Goal: Task Accomplishment & Management: Manage account settings

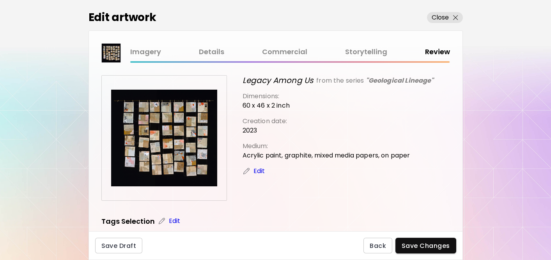
click at [374, 52] on link "Storytelling" at bounding box center [366, 51] width 42 height 11
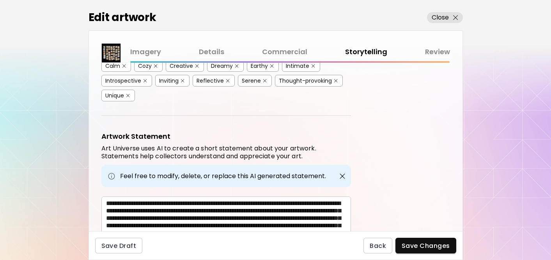
scroll to position [239, 0]
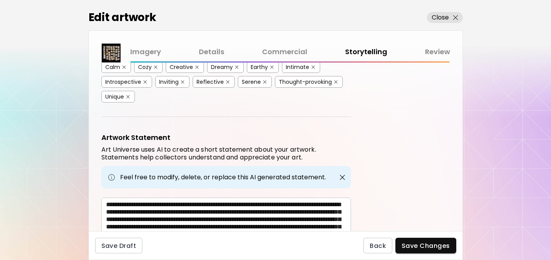
click at [285, 50] on link "Commercial" at bounding box center [284, 51] width 45 height 11
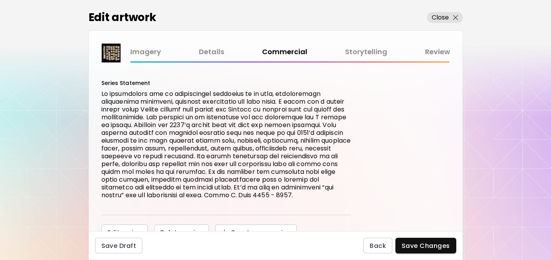
scroll to position [357, 0]
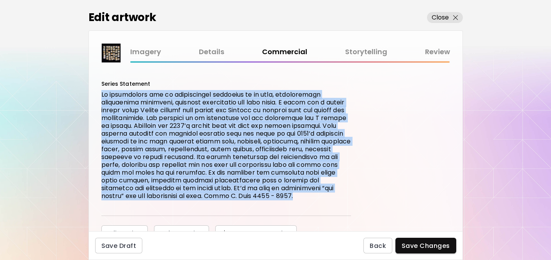
drag, startPoint x: 102, startPoint y: 97, endPoint x: 175, endPoint y: 203, distance: 129.1
click at [175, 200] on p at bounding box center [226, 145] width 250 height 109
copy p "My grandmother had an irreversible influence on my life, exemplifying exception…"
click at [382, 144] on div "**********" at bounding box center [276, 147] width 374 height 169
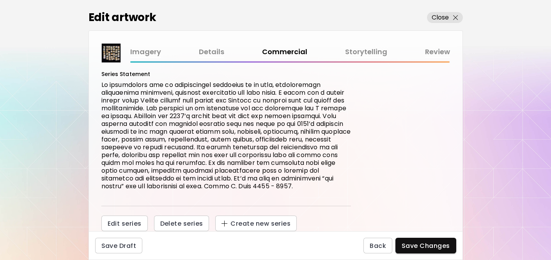
scroll to position [375, 0]
click at [136, 222] on span "Edit series" at bounding box center [125, 224] width 34 height 8
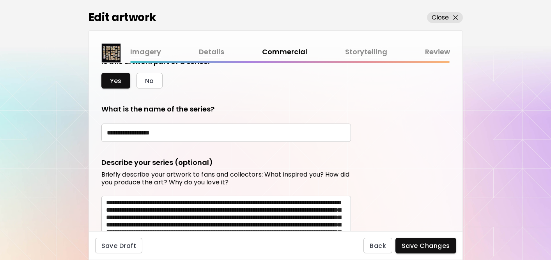
scroll to position [209, 0]
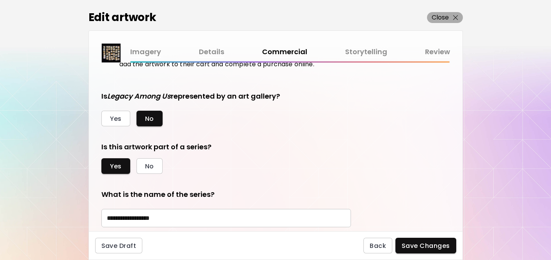
click at [442, 14] on p "Close" at bounding box center [441, 17] width 18 height 9
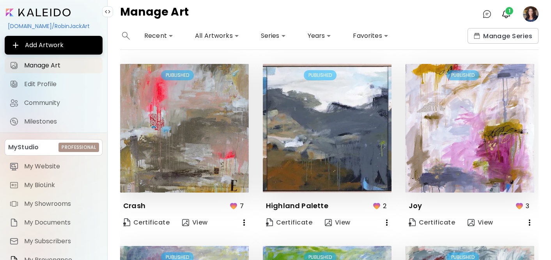
click at [275, 36] on body "**********" at bounding box center [275, 130] width 551 height 260
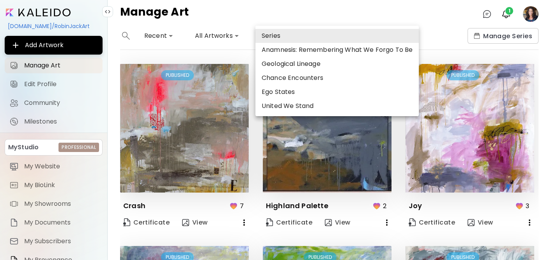
click at [306, 66] on li "Geological Lineage" at bounding box center [338, 64] width 164 height 14
type input "*****"
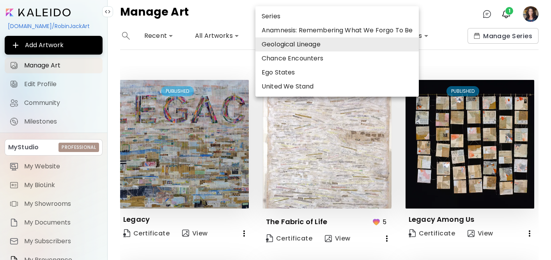
click at [191, 142] on div at bounding box center [275, 130] width 551 height 260
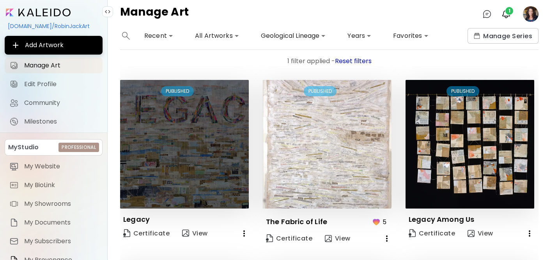
click at [174, 145] on img at bounding box center [184, 144] width 129 height 129
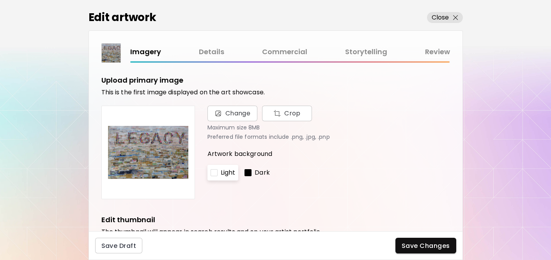
click at [360, 52] on link "Storytelling" at bounding box center [366, 51] width 42 height 11
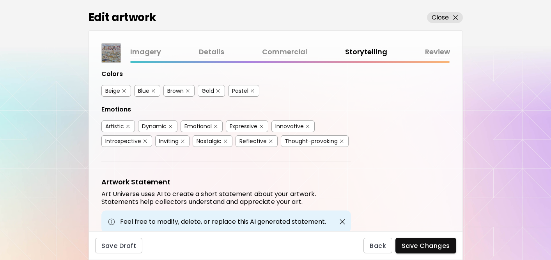
scroll to position [239, 0]
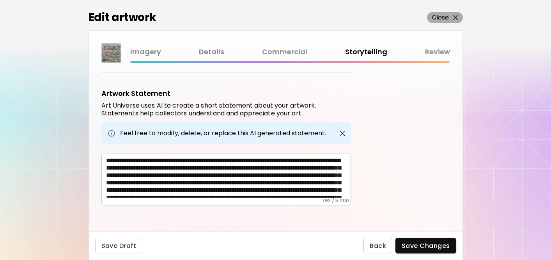
click at [445, 18] on p "Close" at bounding box center [441, 17] width 18 height 9
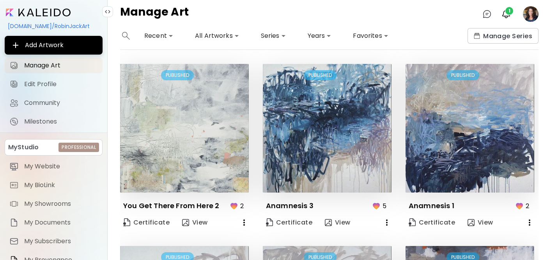
click at [277, 35] on body "**********" at bounding box center [275, 130] width 551 height 260
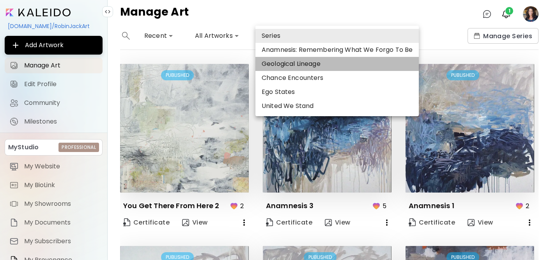
click at [301, 66] on li "Geological Lineage" at bounding box center [338, 64] width 164 height 14
type input "*****"
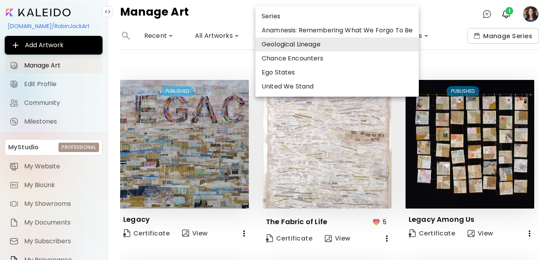
click at [471, 55] on div at bounding box center [275, 130] width 551 height 260
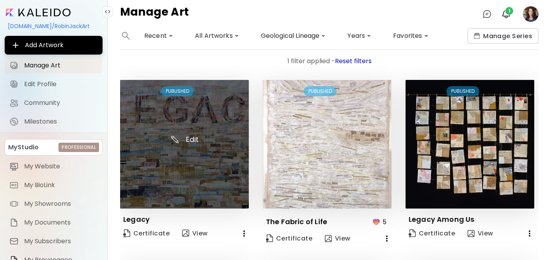
click at [210, 155] on img at bounding box center [184, 144] width 129 height 129
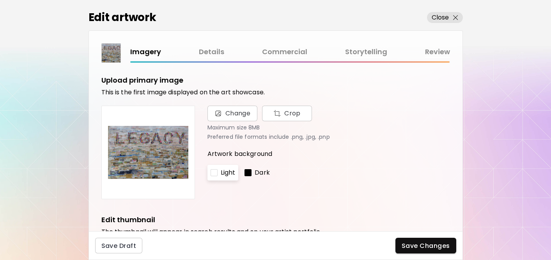
click at [368, 47] on link "Storytelling" at bounding box center [366, 51] width 42 height 11
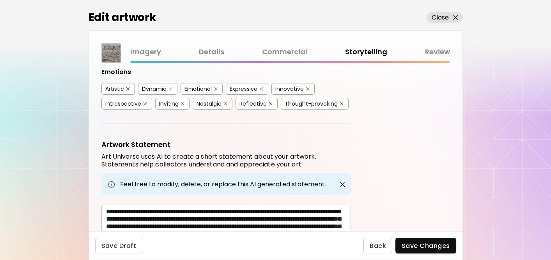
scroll to position [239, 0]
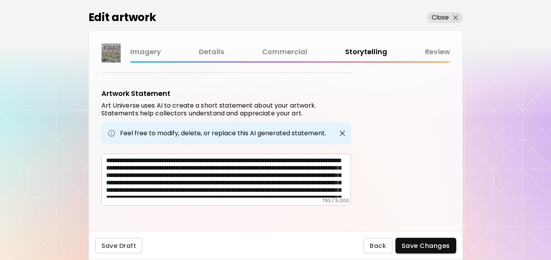
drag, startPoint x: 105, startPoint y: 157, endPoint x: 264, endPoint y: 191, distance: 162.5
click at [264, 191] on div "**********" at bounding box center [226, 180] width 250 height 52
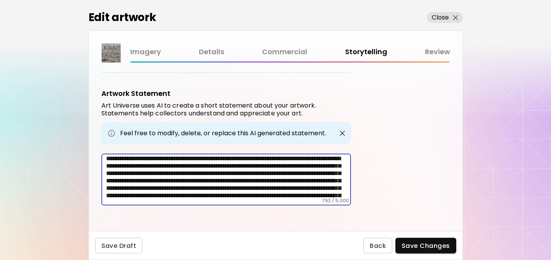
scroll to position [0, 0]
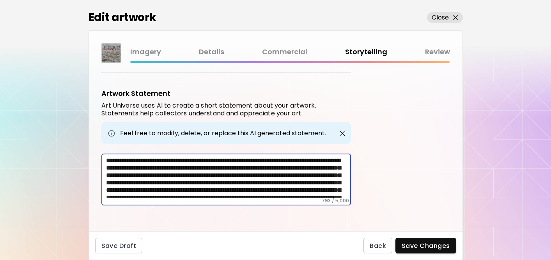
drag, startPoint x: 347, startPoint y: 190, endPoint x: 101, endPoint y: 146, distance: 249.4
click at [101, 146] on div "**********" at bounding box center [226, 147] width 250 height 117
click at [435, 16] on p "Close" at bounding box center [441, 17] width 18 height 9
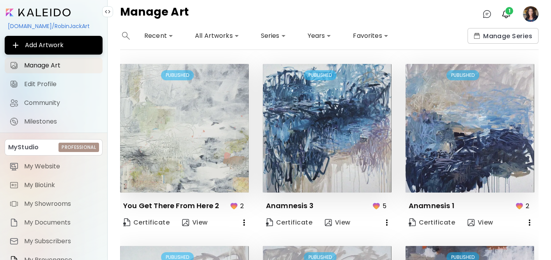
click at [264, 36] on body "**********" at bounding box center [275, 130] width 551 height 260
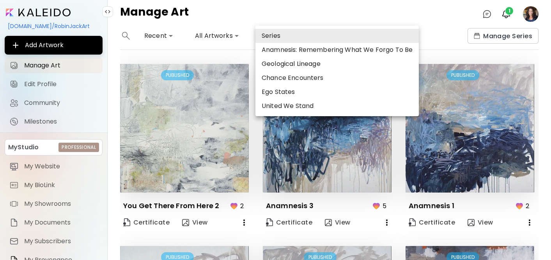
click at [279, 64] on li "Geological Lineage" at bounding box center [338, 64] width 164 height 14
type input "*****"
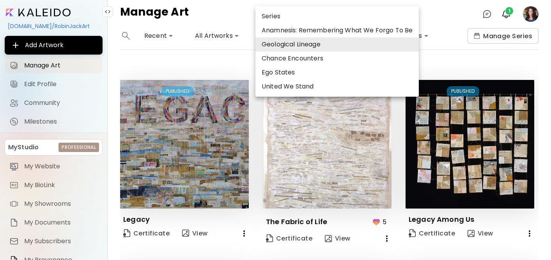
click at [338, 158] on div at bounding box center [275, 130] width 551 height 260
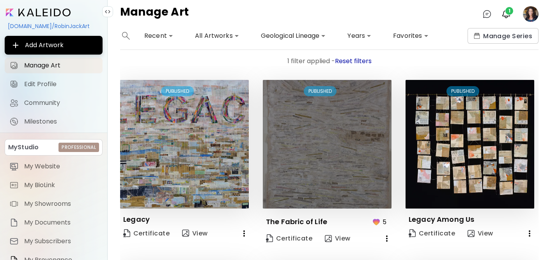
click at [319, 154] on img at bounding box center [327, 144] width 129 height 129
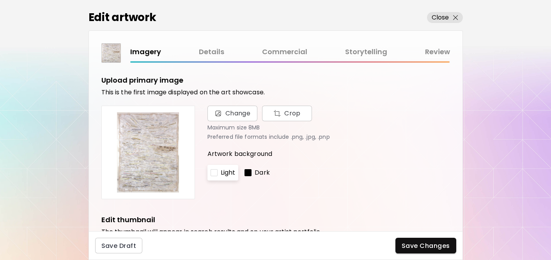
click at [358, 52] on link "Storytelling" at bounding box center [366, 51] width 42 height 11
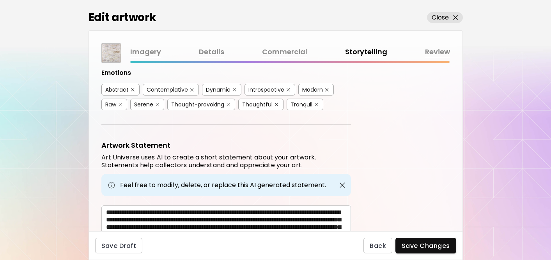
scroll to position [269, 0]
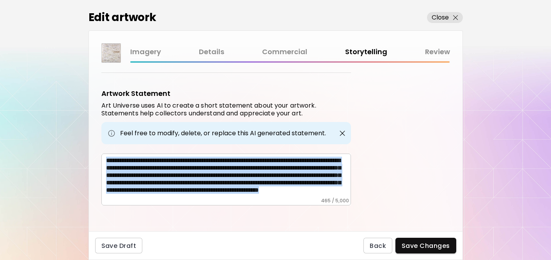
drag, startPoint x: 105, startPoint y: 157, endPoint x: 237, endPoint y: 201, distance: 138.2
click at [237, 201] on div "**********" at bounding box center [226, 180] width 250 height 52
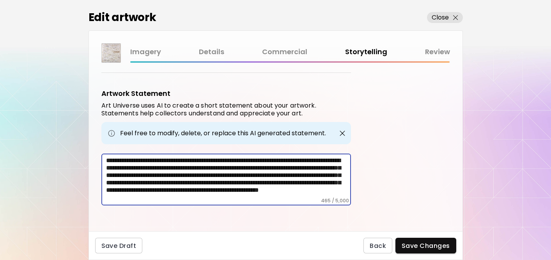
scroll to position [0, 0]
drag, startPoint x: 263, startPoint y: 191, endPoint x: 92, endPoint y: 128, distance: 182.5
click at [92, 128] on div "Artwork Tags Art Universe uses artificial intelligence (AI) to generate a list …" at bounding box center [276, 147] width 374 height 169
click at [237, 169] on textarea "**********" at bounding box center [228, 177] width 245 height 41
drag, startPoint x: 291, startPoint y: 176, endPoint x: 96, endPoint y: 137, distance: 198.2
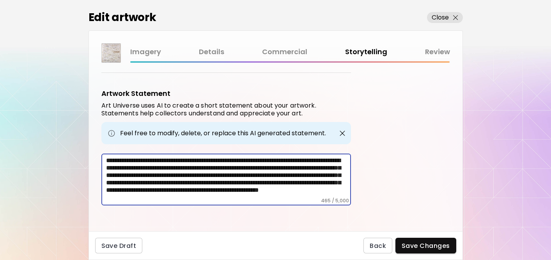
click at [96, 137] on div "Artwork Tags Art Universe uses artificial intelligence (AI) to generate a list …" at bounding box center [276, 147] width 374 height 169
click at [436, 18] on p "Close" at bounding box center [441, 17] width 18 height 9
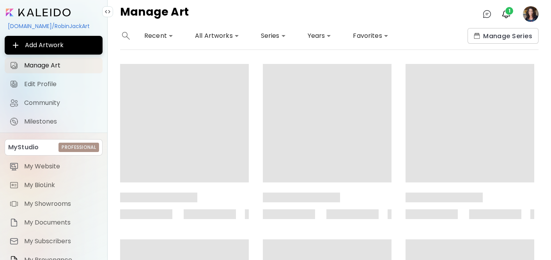
click at [270, 35] on body "**********" at bounding box center [275, 130] width 551 height 260
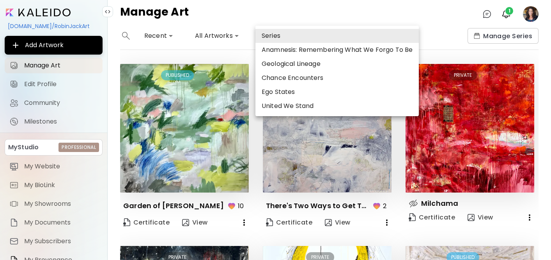
click at [293, 67] on li "Geological Lineage" at bounding box center [338, 64] width 164 height 14
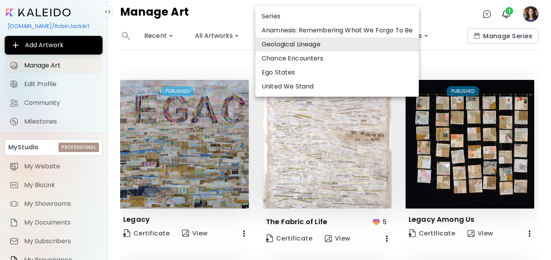
click at [309, 46] on li "Geological Lineage" at bounding box center [338, 44] width 164 height 14
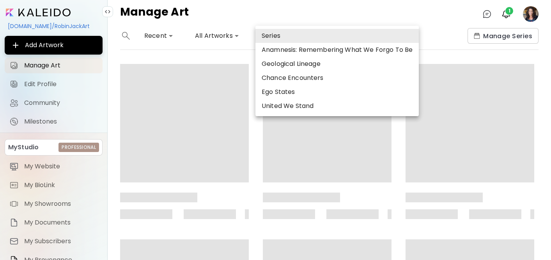
click at [310, 63] on li "Geological Lineage" at bounding box center [338, 64] width 164 height 14
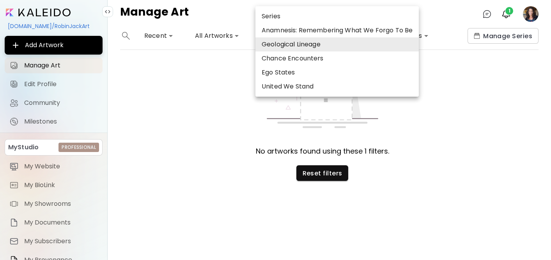
click at [289, 46] on li "Geological Lineage" at bounding box center [338, 44] width 164 height 14
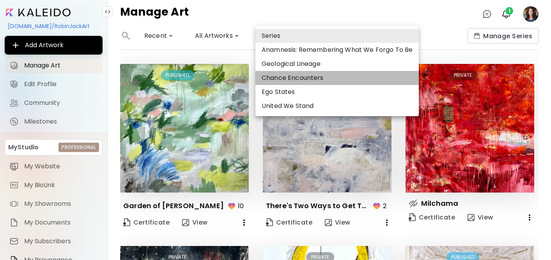
click at [283, 76] on li "Chance Encounters" at bounding box center [338, 78] width 164 height 14
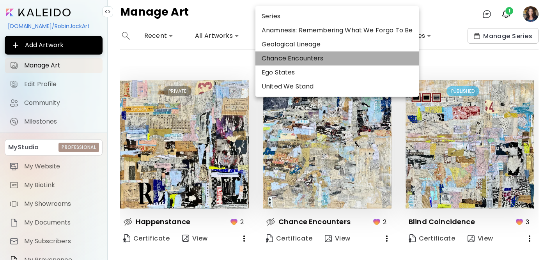
click at [283, 58] on li "Chance Encounters" at bounding box center [338, 59] width 164 height 14
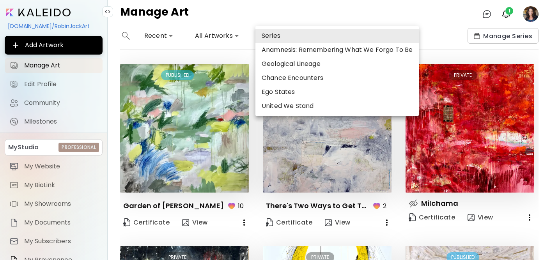
click at [36, 69] on div at bounding box center [275, 130] width 551 height 260
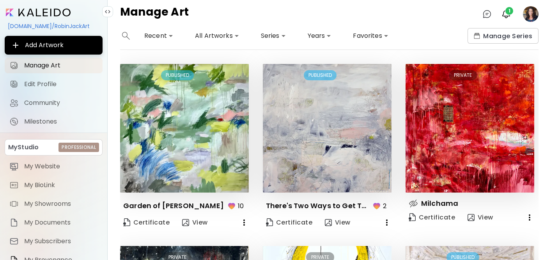
click at [423, 20] on div "Manage Art 0 1" at bounding box center [330, 14] width 444 height 28
click at [272, 35] on body "**********" at bounding box center [275, 130] width 551 height 260
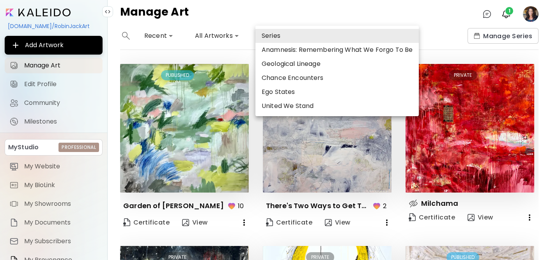
click at [274, 63] on li "Geological Lineage" at bounding box center [338, 64] width 164 height 14
type input "*****"
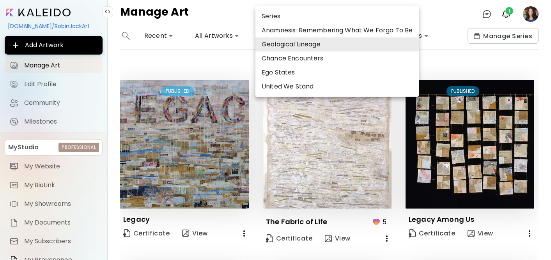
click at [478, 61] on div at bounding box center [275, 130] width 551 height 260
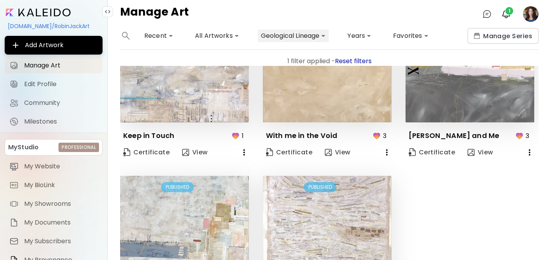
scroll to position [517, 0]
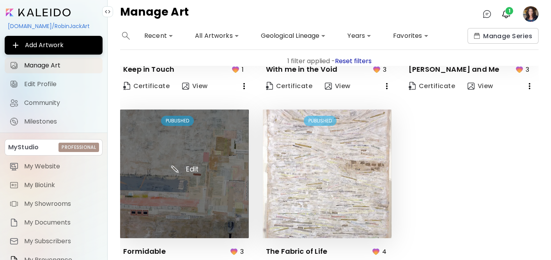
click at [204, 185] on img at bounding box center [184, 174] width 129 height 129
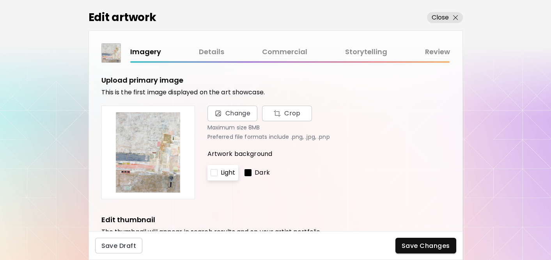
click at [375, 54] on link "Storytelling" at bounding box center [366, 51] width 42 height 11
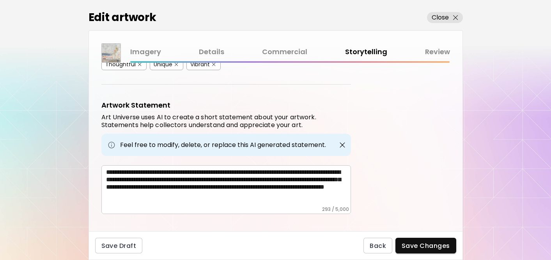
scroll to position [295, 0]
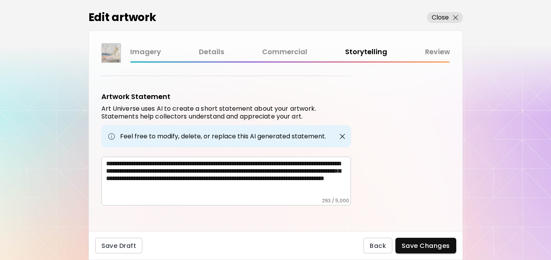
drag, startPoint x: 104, startPoint y: 160, endPoint x: 153, endPoint y: 192, distance: 59.2
click at [156, 192] on div "**********" at bounding box center [226, 181] width 250 height 49
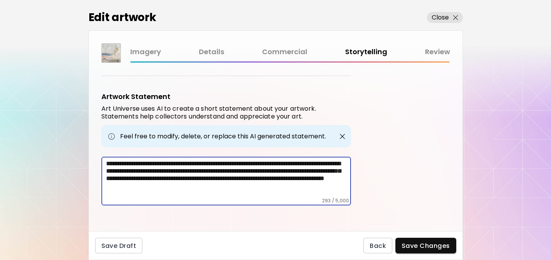
drag, startPoint x: 141, startPoint y: 190, endPoint x: 98, endPoint y: 148, distance: 60.2
click at [98, 148] on div "Artwork Tags Art Universe uses artificial intelligence (AI) to generate a list …" at bounding box center [276, 147] width 374 height 169
click at [441, 15] on p "Close" at bounding box center [441, 17] width 18 height 9
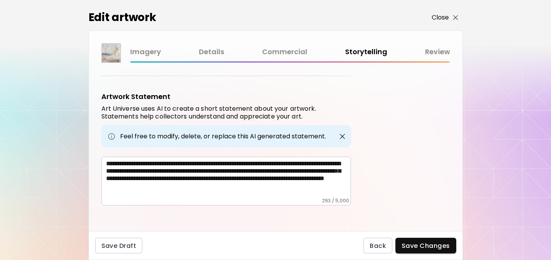
click at [437, 20] on p "Close" at bounding box center [441, 17] width 18 height 9
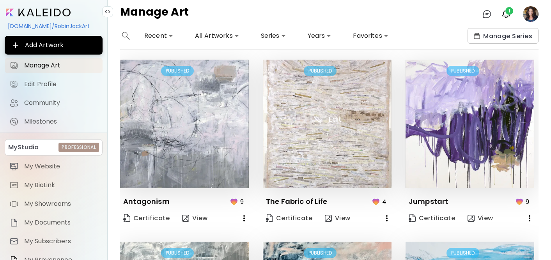
scroll to position [370, 0]
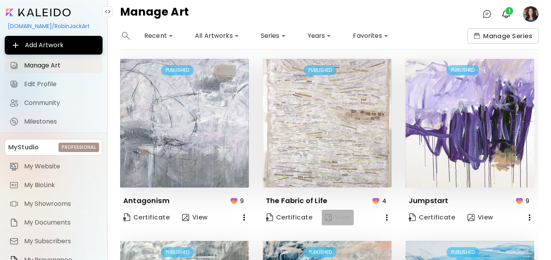
click at [339, 215] on span "View" at bounding box center [338, 217] width 26 height 9
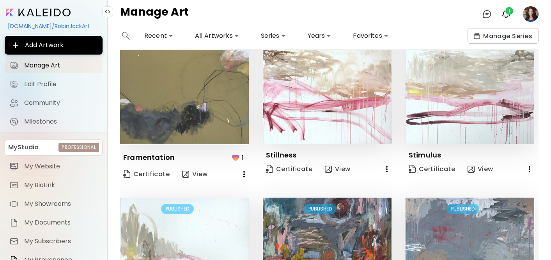
scroll to position [247, 0]
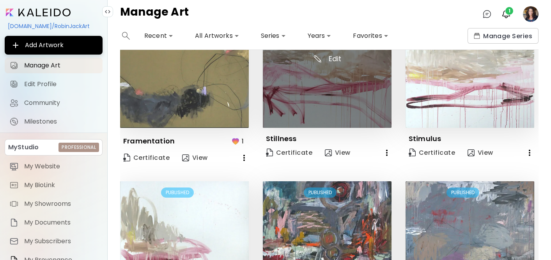
click at [333, 107] on img at bounding box center [327, 63] width 129 height 129
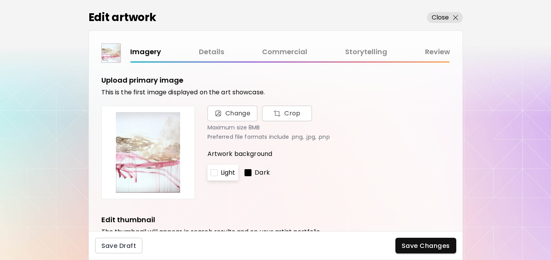
click at [302, 53] on link "Commercial" at bounding box center [284, 51] width 45 height 11
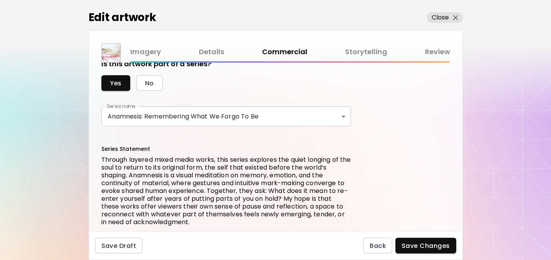
scroll to position [328, 0]
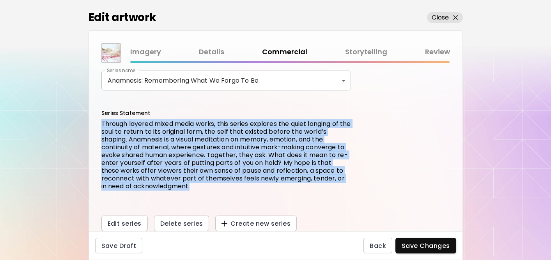
drag, startPoint x: 101, startPoint y: 125, endPoint x: 190, endPoint y: 192, distance: 111.5
click at [190, 192] on div "Series Statement Through layered mixed media works, this series explores the qu…" at bounding box center [226, 157] width 250 height 97
copy p "Through layered mixed media works, this series explores the quiet longing of th…"
click at [358, 52] on link "Storytelling" at bounding box center [366, 51] width 42 height 11
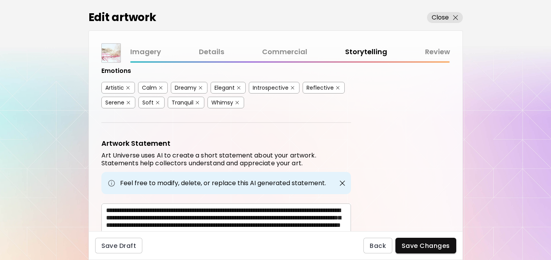
scroll to position [204, 0]
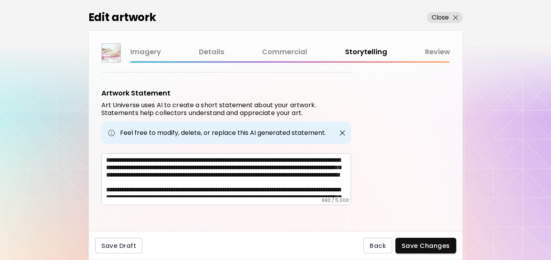
drag, startPoint x: 104, startPoint y: 160, endPoint x: 164, endPoint y: 188, distance: 66.0
click at [164, 188] on div "**********" at bounding box center [226, 179] width 250 height 52
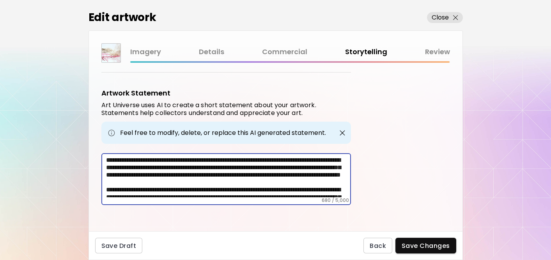
drag, startPoint x: 158, startPoint y: 190, endPoint x: 101, endPoint y: 148, distance: 71.7
click at [101, 148] on div "Artwork Tags Art Universe uses artificial intelligence (AI) to generate a list …" at bounding box center [276, 147] width 374 height 169
click at [443, 16] on p "Close" at bounding box center [441, 17] width 18 height 9
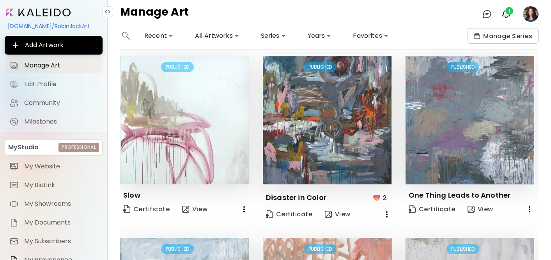
scroll to position [373, 0]
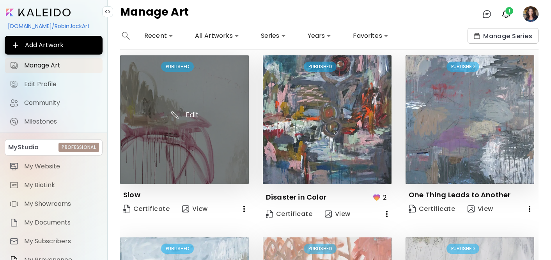
click at [207, 134] on img at bounding box center [184, 119] width 129 height 129
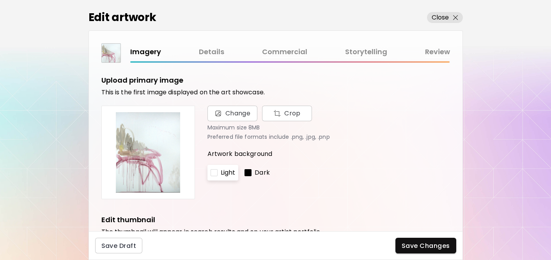
click at [289, 54] on link "Commercial" at bounding box center [284, 51] width 45 height 11
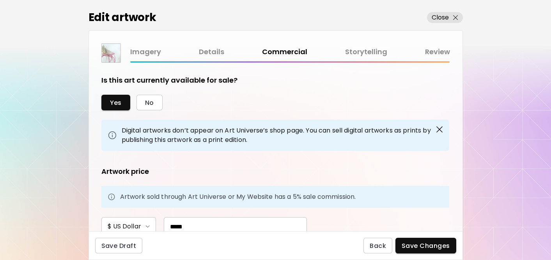
scroll to position [328, 0]
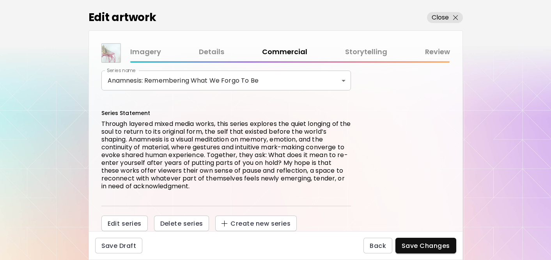
click at [366, 54] on link "Storytelling" at bounding box center [366, 51] width 42 height 11
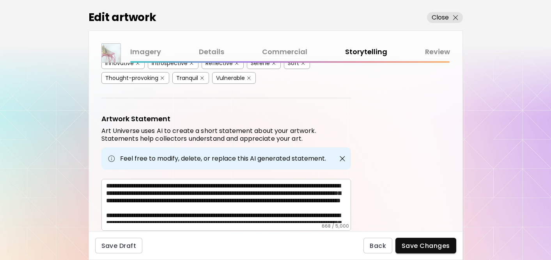
scroll to position [283, 0]
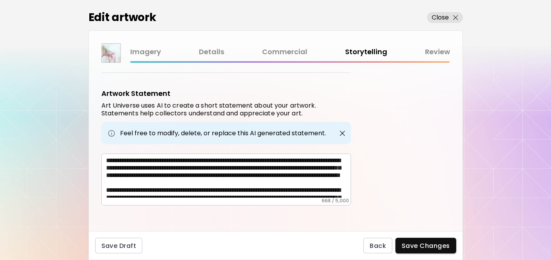
drag, startPoint x: 104, startPoint y: 159, endPoint x: 159, endPoint y: 180, distance: 58.4
click at [159, 180] on div "**********" at bounding box center [226, 180] width 250 height 52
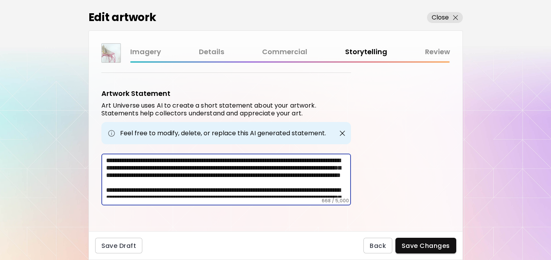
drag, startPoint x: 155, startPoint y: 190, endPoint x: 102, endPoint y: 153, distance: 64.7
click at [101, 154] on div "**********" at bounding box center [226, 180] width 250 height 52
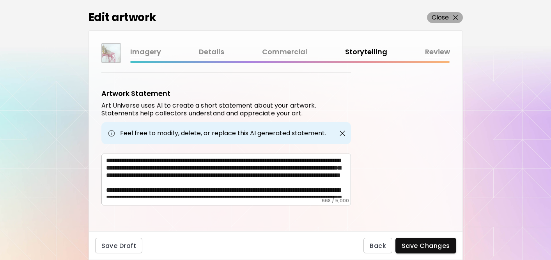
click at [445, 16] on p "Close" at bounding box center [441, 17] width 18 height 9
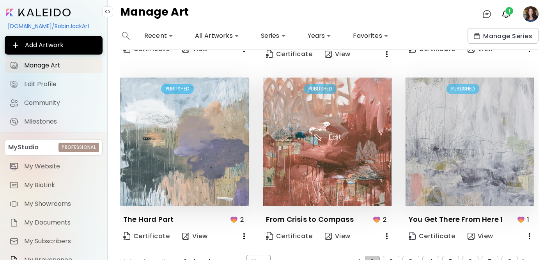
scroll to position [550, 0]
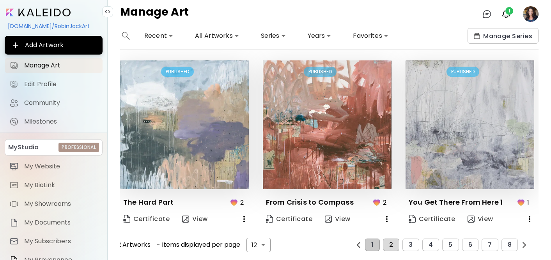
click at [392, 245] on span "2" at bounding box center [392, 245] width 4 height 7
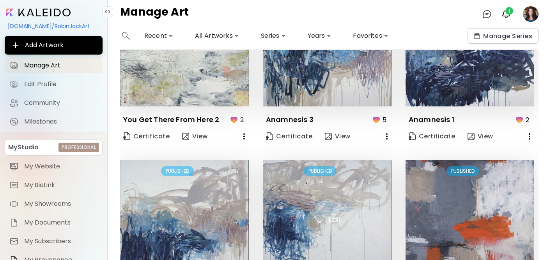
scroll to position [0, 0]
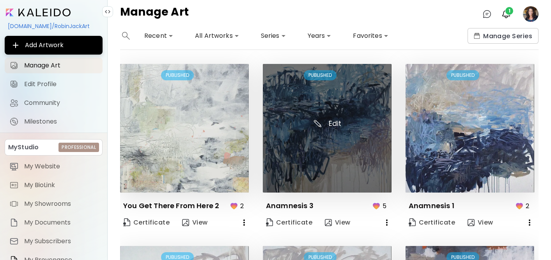
click at [296, 128] on img at bounding box center [327, 128] width 129 height 129
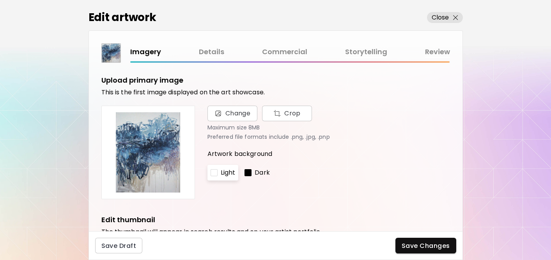
click at [288, 50] on link "Commercial" at bounding box center [284, 51] width 45 height 11
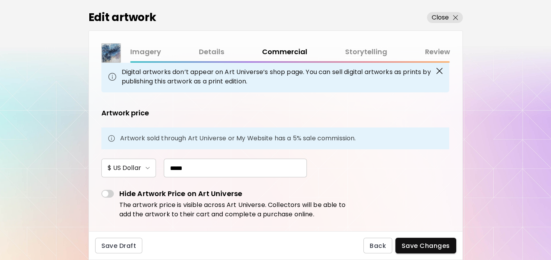
scroll to position [176, 0]
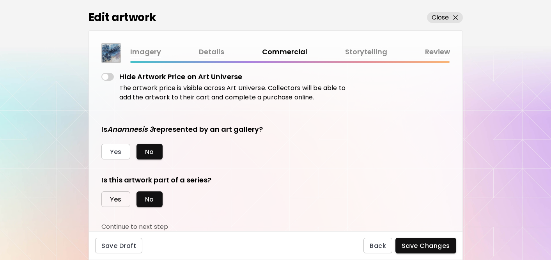
click at [118, 199] on span "Yes" at bounding box center [116, 200] width 12 height 8
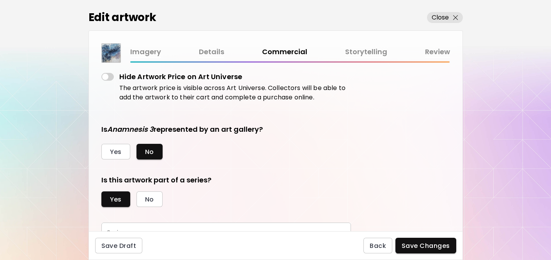
scroll to position [212, 0]
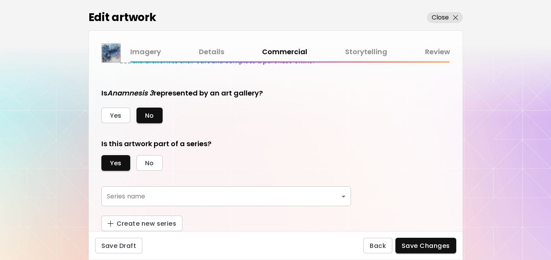
click at [332, 194] on body "kaleido.art/RobinJackArt Add Artwork Manage Art Edit Profile Community Mileston…" at bounding box center [275, 130] width 551 height 260
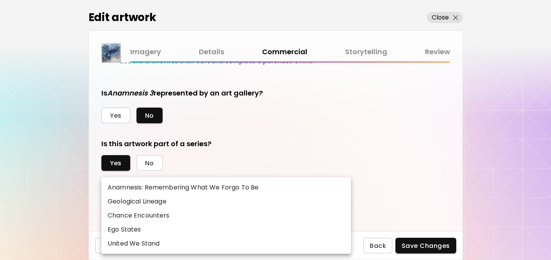
click at [229, 188] on p "Anamnesis: Remembering What We Forgo To Be" at bounding box center [183, 187] width 151 height 9
type input "**********"
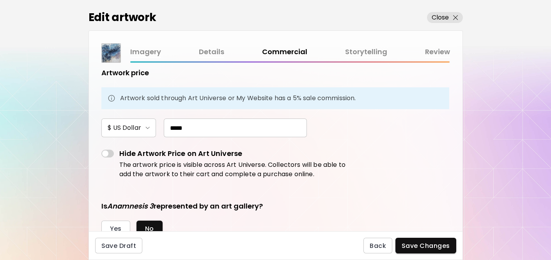
scroll to position [83, 0]
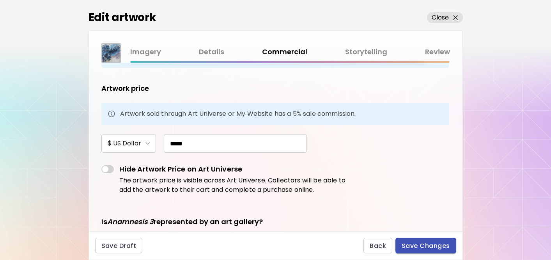
click at [409, 247] on span "Save Changes" at bounding box center [426, 246] width 48 height 8
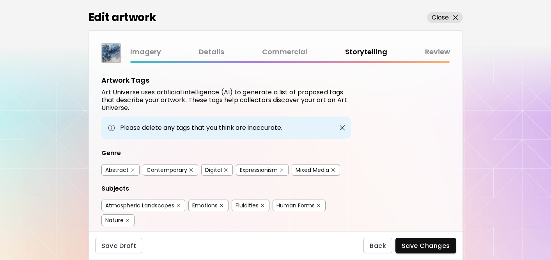
click at [361, 51] on div "Imagery Details Commercial Storytelling Review" at bounding box center [290, 51] width 320 height 11
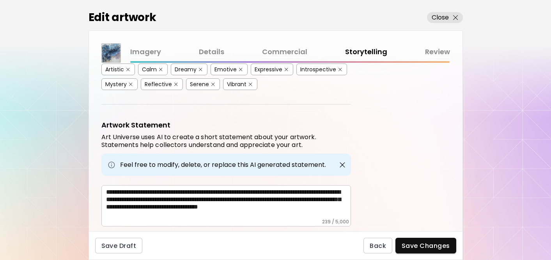
scroll to position [243, 0]
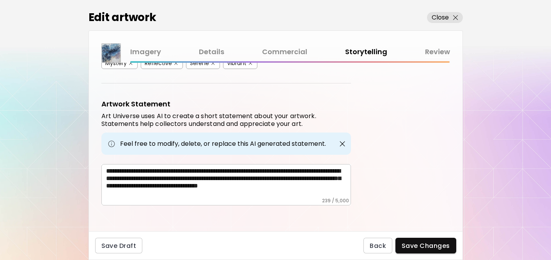
drag, startPoint x: 105, startPoint y: 170, endPoint x: 138, endPoint y: 188, distance: 37.9
click at [138, 188] on div "**********" at bounding box center [226, 184] width 250 height 41
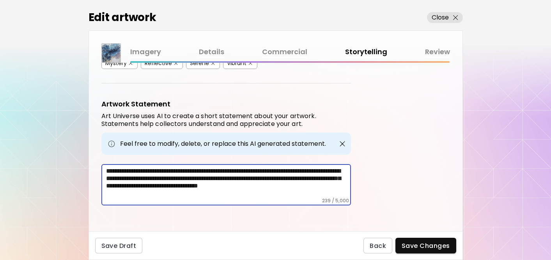
drag, startPoint x: 138, startPoint y: 190, endPoint x: 102, endPoint y: 159, distance: 47.4
click at [101, 159] on div "**********" at bounding box center [226, 152] width 250 height 107
click at [438, 18] on p "Close" at bounding box center [441, 17] width 18 height 9
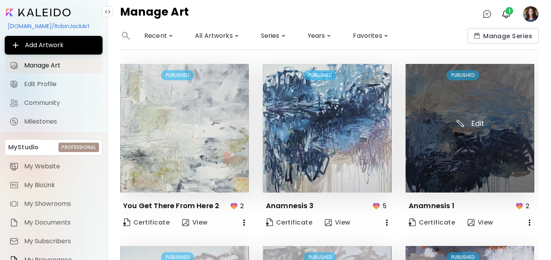
click at [441, 137] on img at bounding box center [470, 128] width 129 height 129
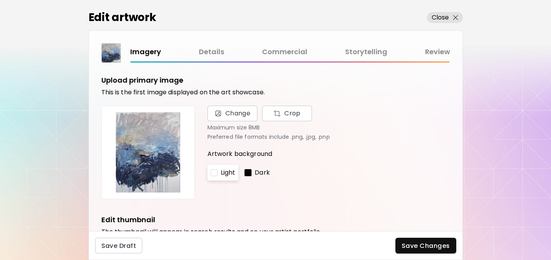
click at [283, 49] on link "Commercial" at bounding box center [284, 51] width 45 height 11
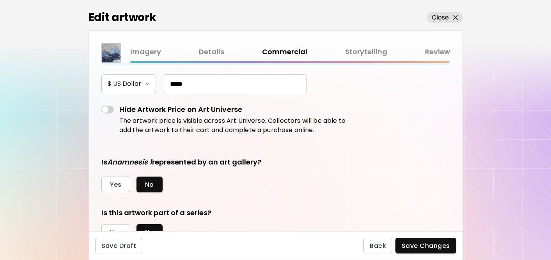
scroll to position [164, 0]
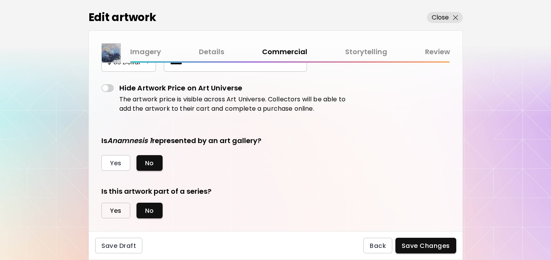
click at [123, 209] on button "Yes" at bounding box center [115, 211] width 29 height 16
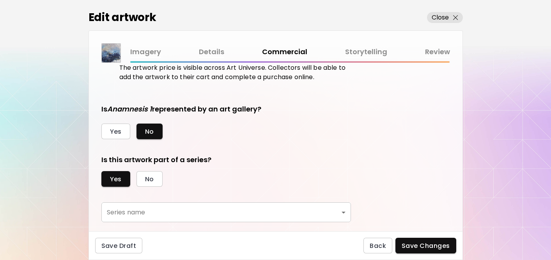
scroll to position [212, 0]
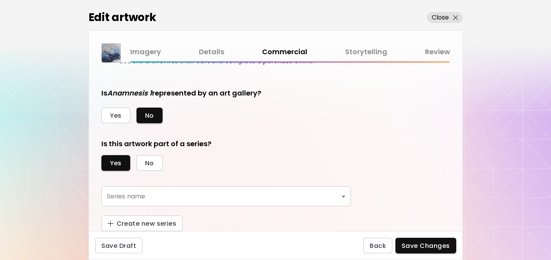
click at [342, 196] on body "[DOMAIN_NAME]/RobinJackArt Add Artwork Manage Art Edit Profile Community Milest…" at bounding box center [275, 130] width 551 height 260
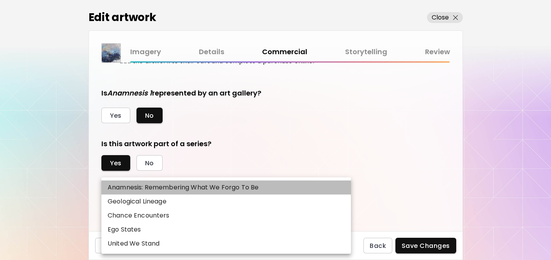
click at [229, 189] on p "Anamnesis: Remembering What We Forgo To Be" at bounding box center [183, 187] width 151 height 9
type input "**********"
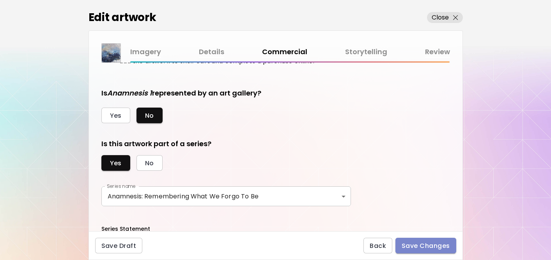
click at [414, 243] on span "Save Changes" at bounding box center [426, 246] width 48 height 8
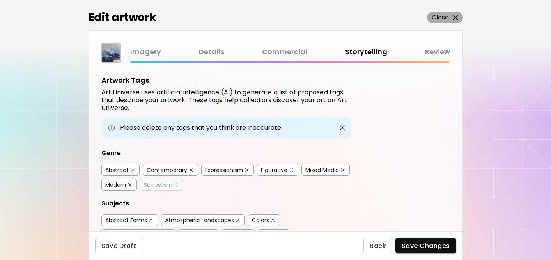
click at [439, 16] on p "Close" at bounding box center [441, 17] width 18 height 9
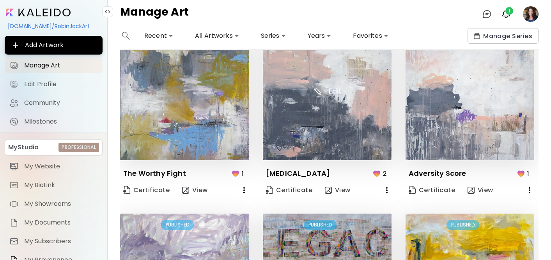
scroll to position [550, 0]
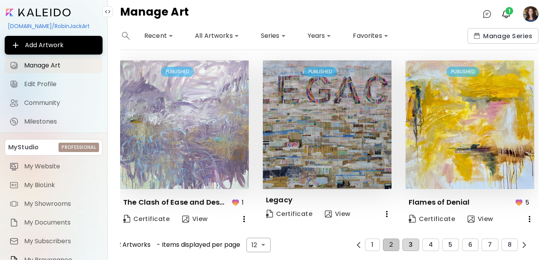
click at [414, 245] on button "3" at bounding box center [411, 245] width 16 height 12
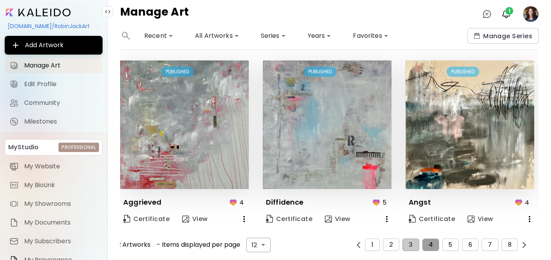
click at [433, 247] on button "4" at bounding box center [431, 245] width 17 height 12
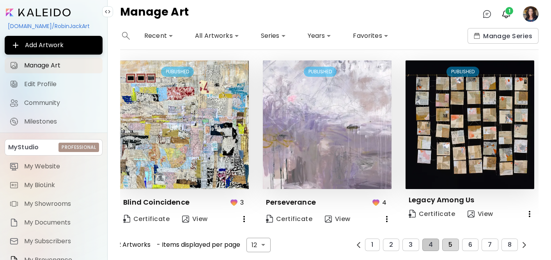
click at [452, 247] on span "5" at bounding box center [451, 245] width 4 height 7
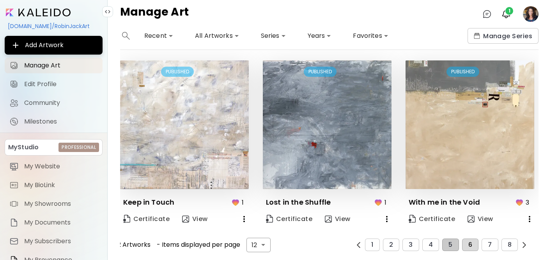
click at [472, 249] on button "6" at bounding box center [470, 245] width 16 height 12
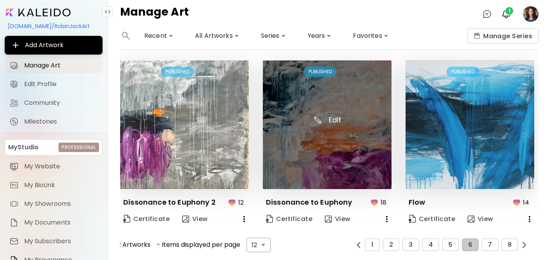
click at [309, 130] on img at bounding box center [327, 124] width 129 height 129
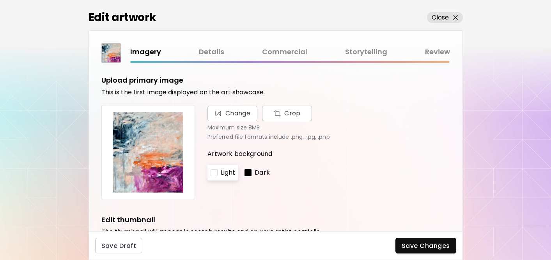
click at [283, 51] on link "Commercial" at bounding box center [284, 51] width 45 height 11
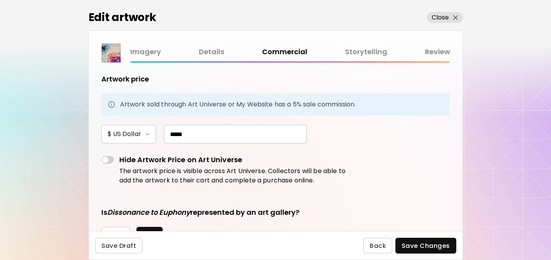
scroll to position [176, 0]
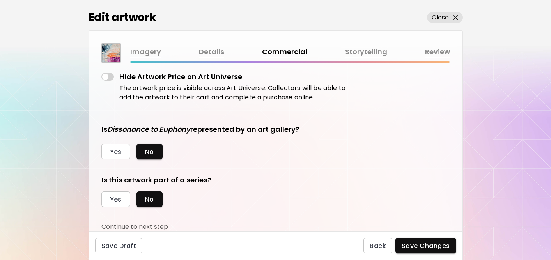
click at [365, 52] on link "Storytelling" at bounding box center [366, 51] width 42 height 11
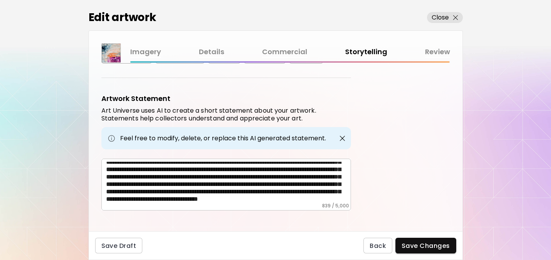
scroll to position [48, 0]
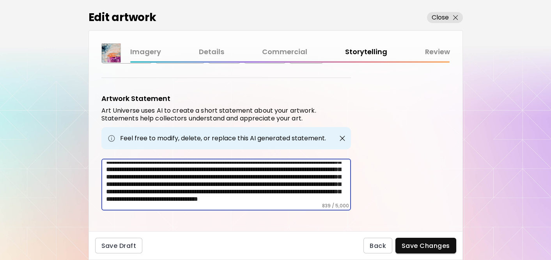
click at [221, 190] on textarea "**********" at bounding box center [228, 182] width 245 height 41
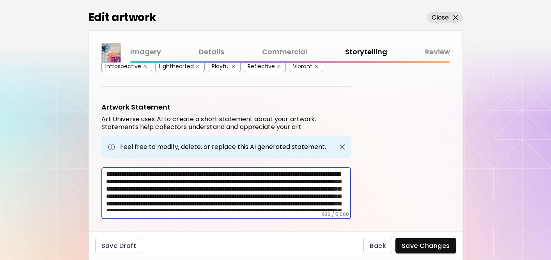
scroll to position [254, 0]
drag, startPoint x: 224, startPoint y: 191, endPoint x: 251, endPoint y: 180, distance: 29.1
click at [251, 180] on textarea "**********" at bounding box center [228, 191] width 245 height 41
click at [442, 14] on p "Close" at bounding box center [441, 17] width 18 height 9
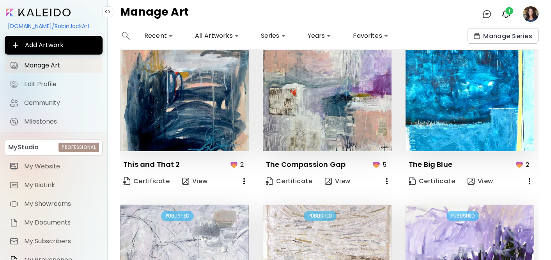
scroll to position [550, 0]
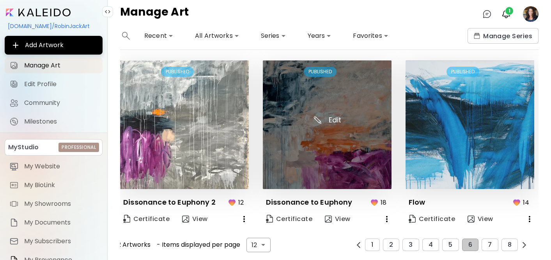
click at [320, 157] on img at bounding box center [327, 124] width 129 height 129
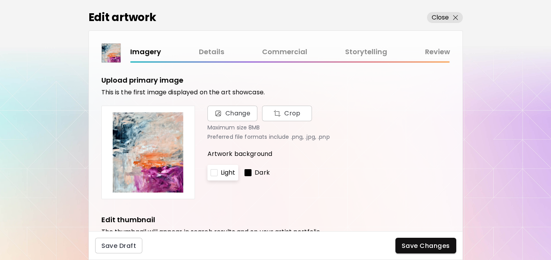
click at [213, 55] on link "Details" at bounding box center [211, 51] width 25 height 11
